Goal: Find contact information

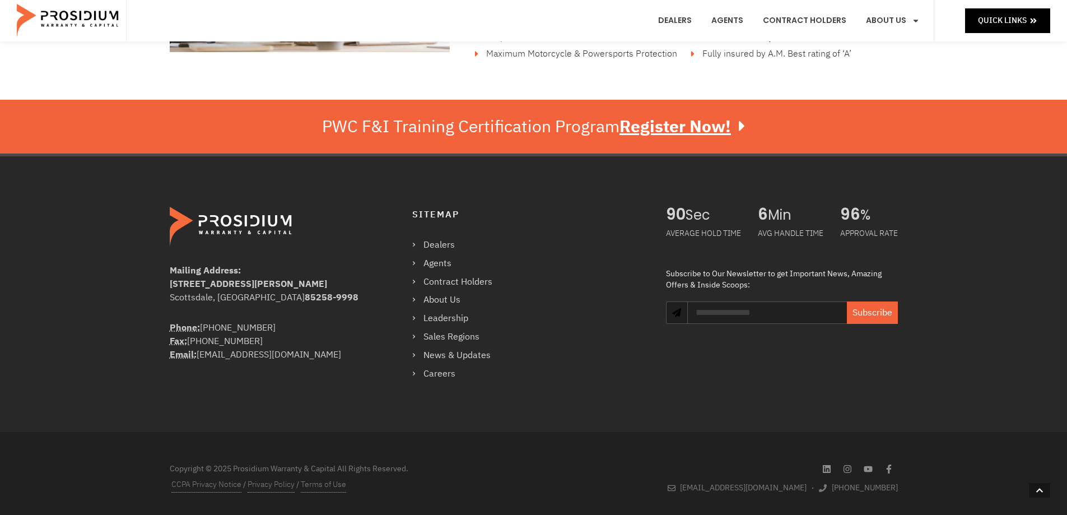
scroll to position [1951, 0]
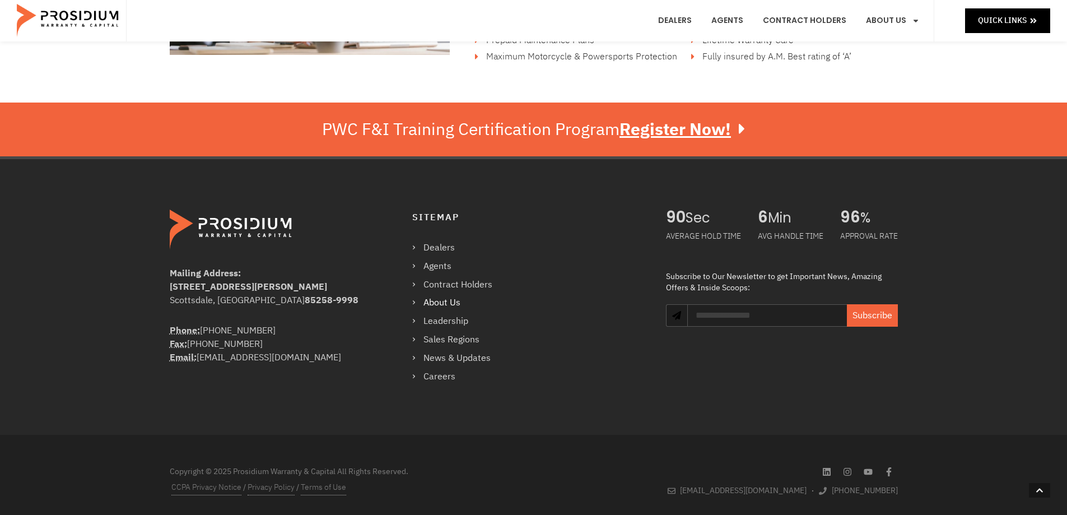
click at [450, 303] on link "About Us" at bounding box center [457, 303] width 91 height 16
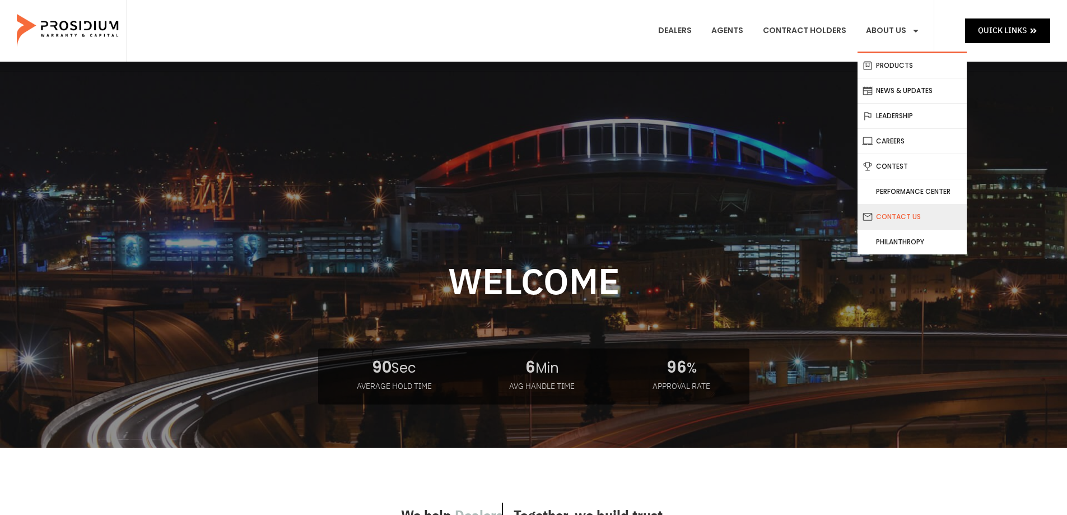
click at [915, 216] on link "Contact Us" at bounding box center [912, 216] width 109 height 25
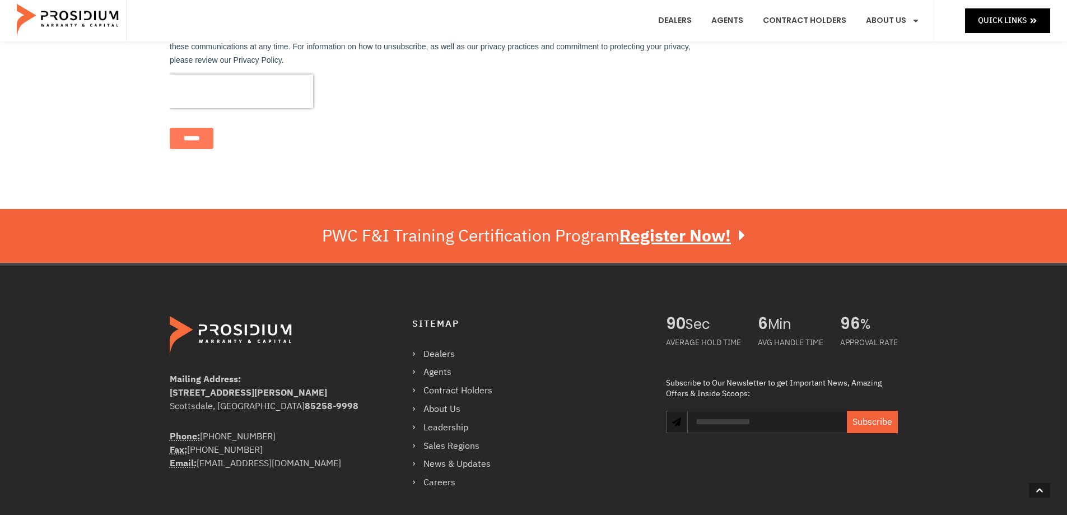
scroll to position [571, 0]
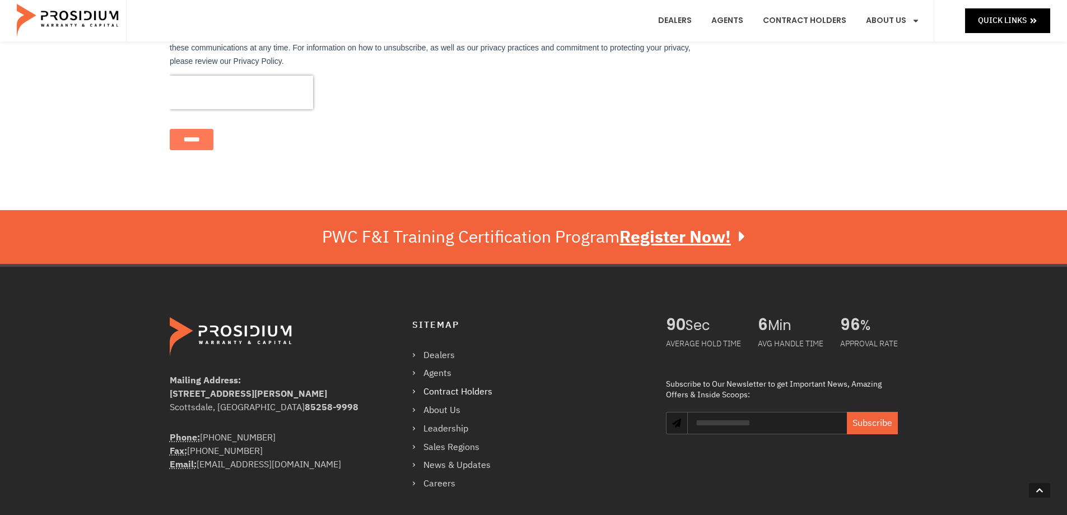
click at [478, 390] on link "Contract Holders" at bounding box center [457, 392] width 91 height 16
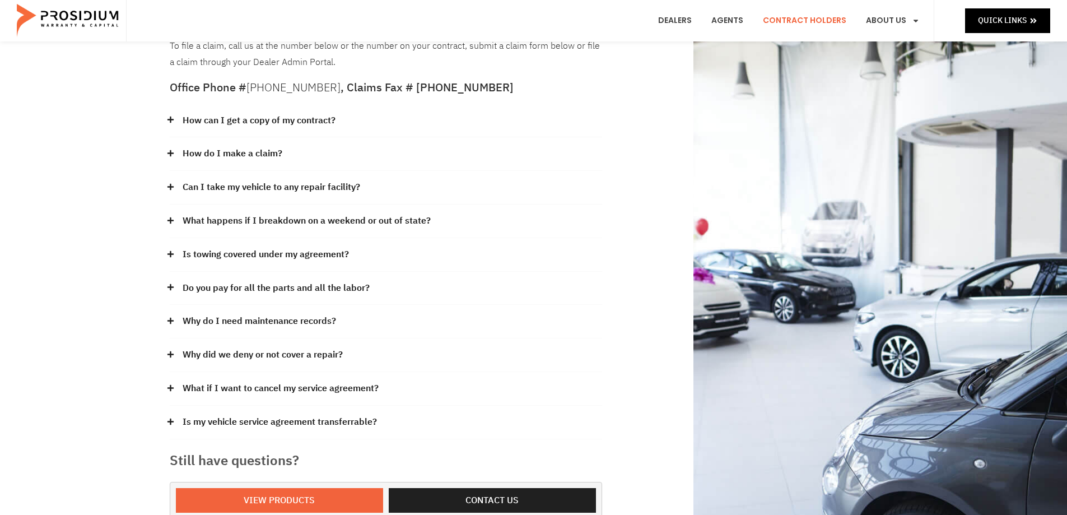
scroll to position [112, 0]
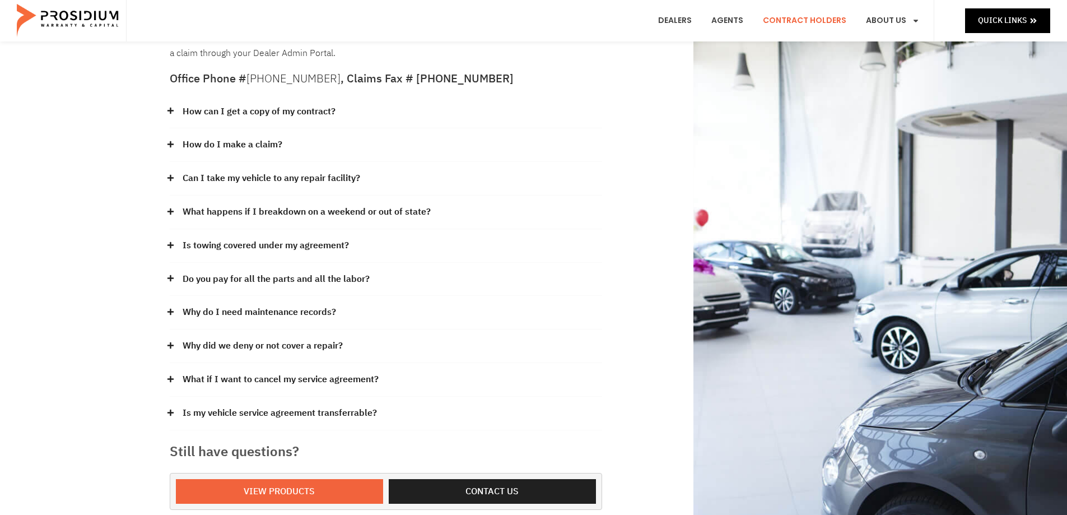
click at [357, 378] on link "What if I want to cancel my service agreement?" at bounding box center [281, 379] width 196 height 16
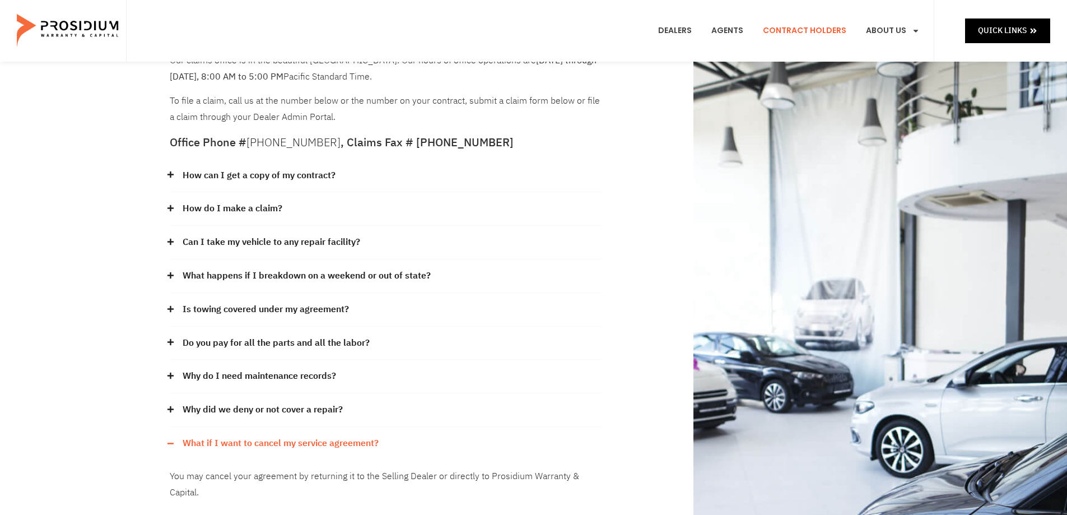
scroll to position [0, 0]
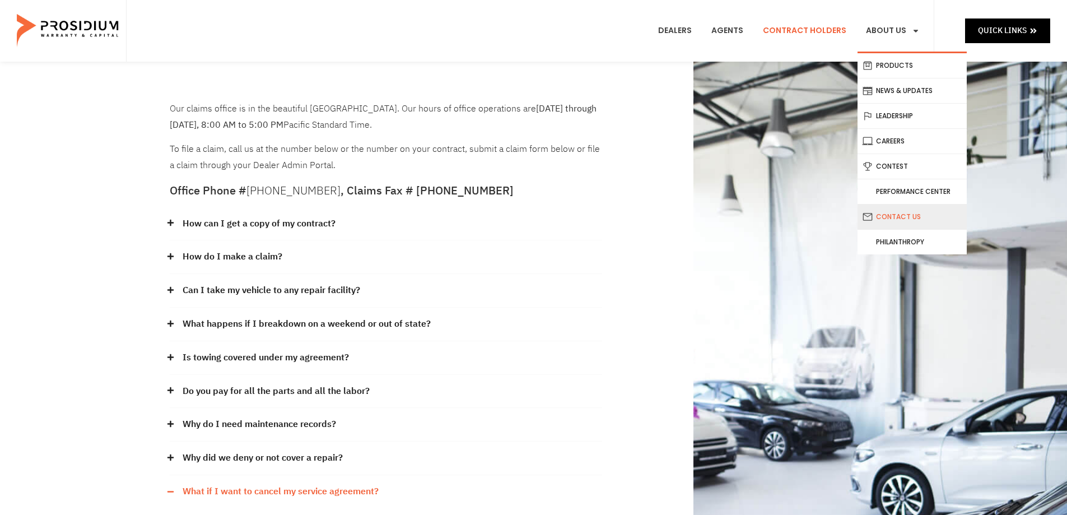
click at [910, 213] on link "Contact Us" at bounding box center [912, 216] width 109 height 25
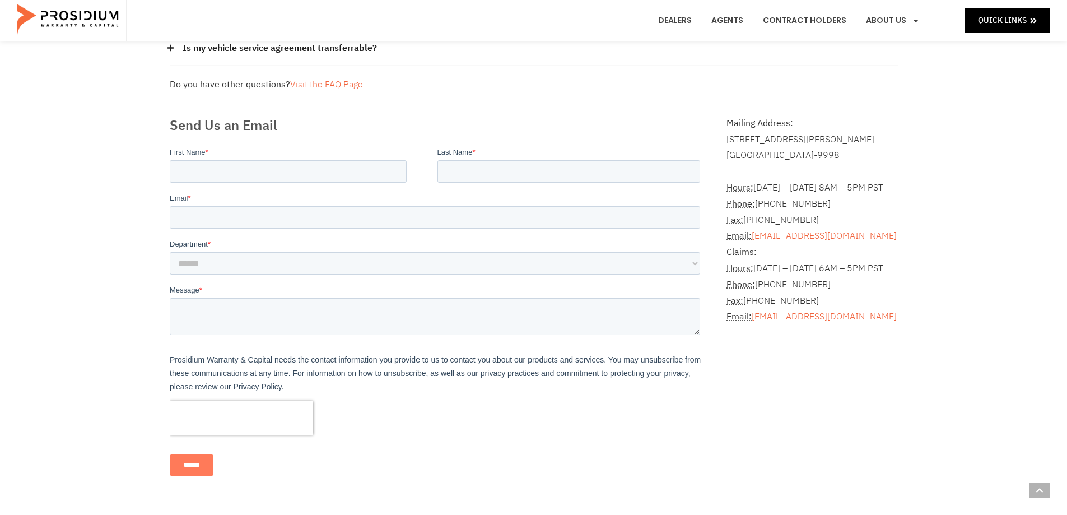
scroll to position [248, 0]
